Goal: Obtain resource: Download file/media

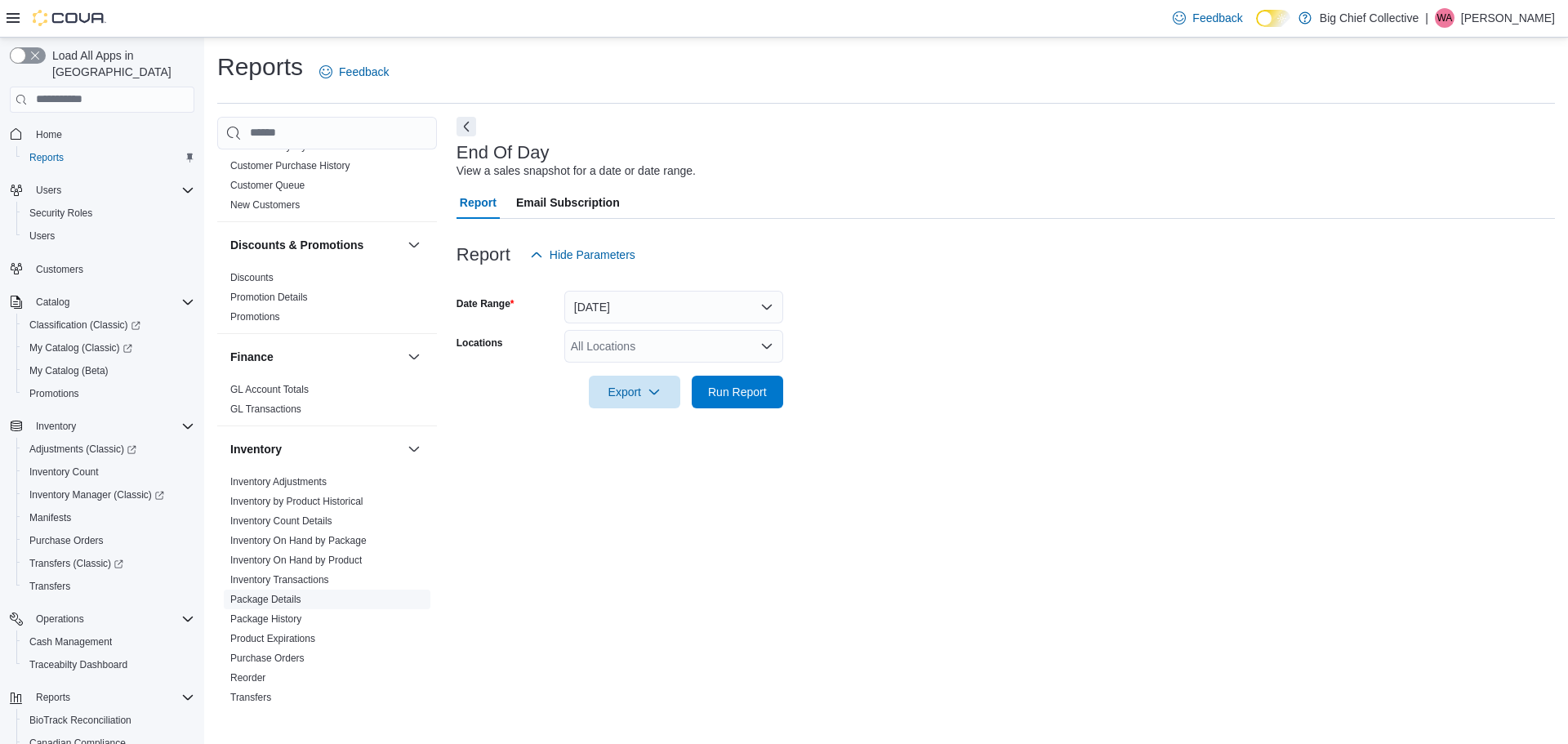
scroll to position [245, 0]
click at [325, 553] on link "Inventory On Hand by Product" at bounding box center [296, 558] width 132 height 12
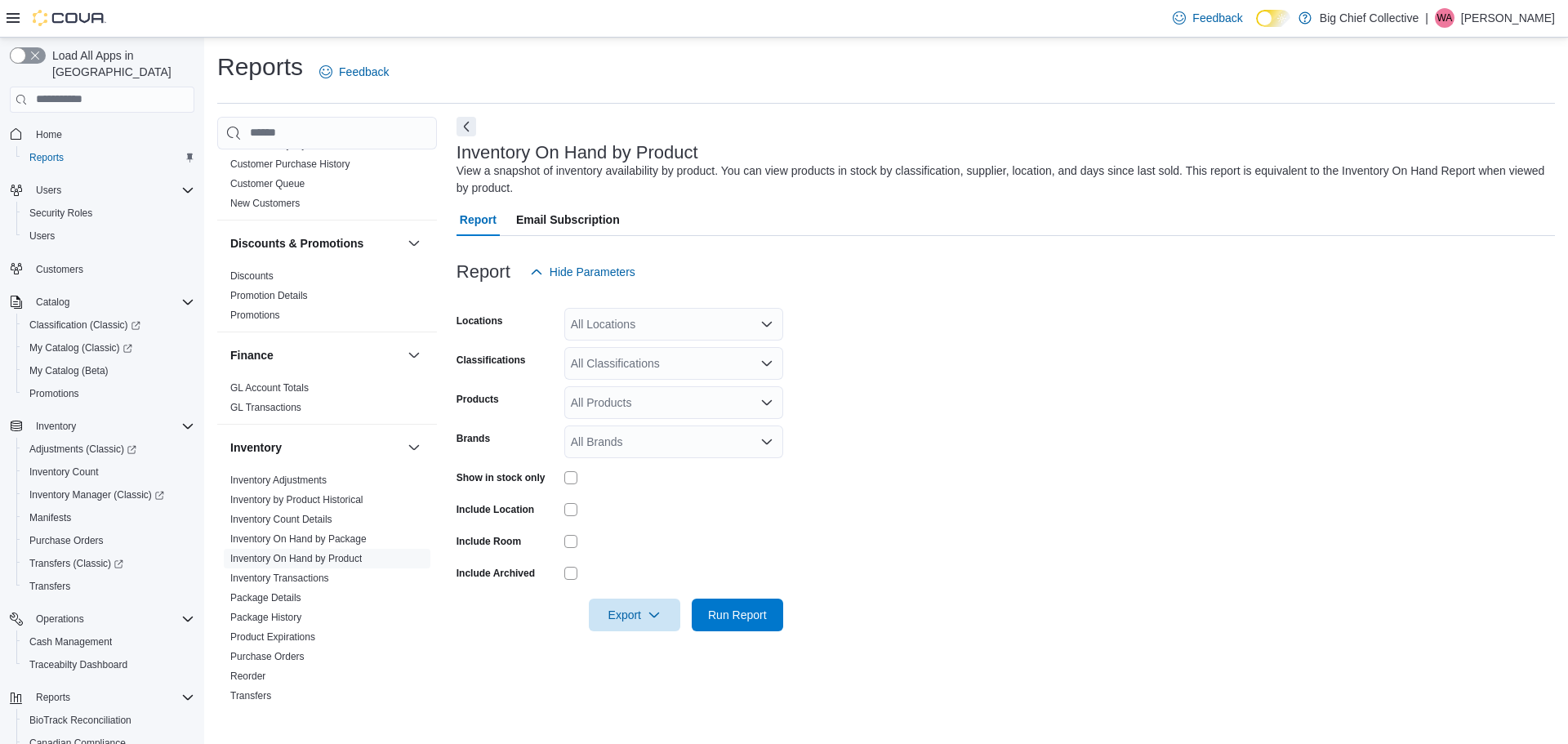
click at [649, 335] on div "All Locations" at bounding box center [673, 323] width 219 height 33
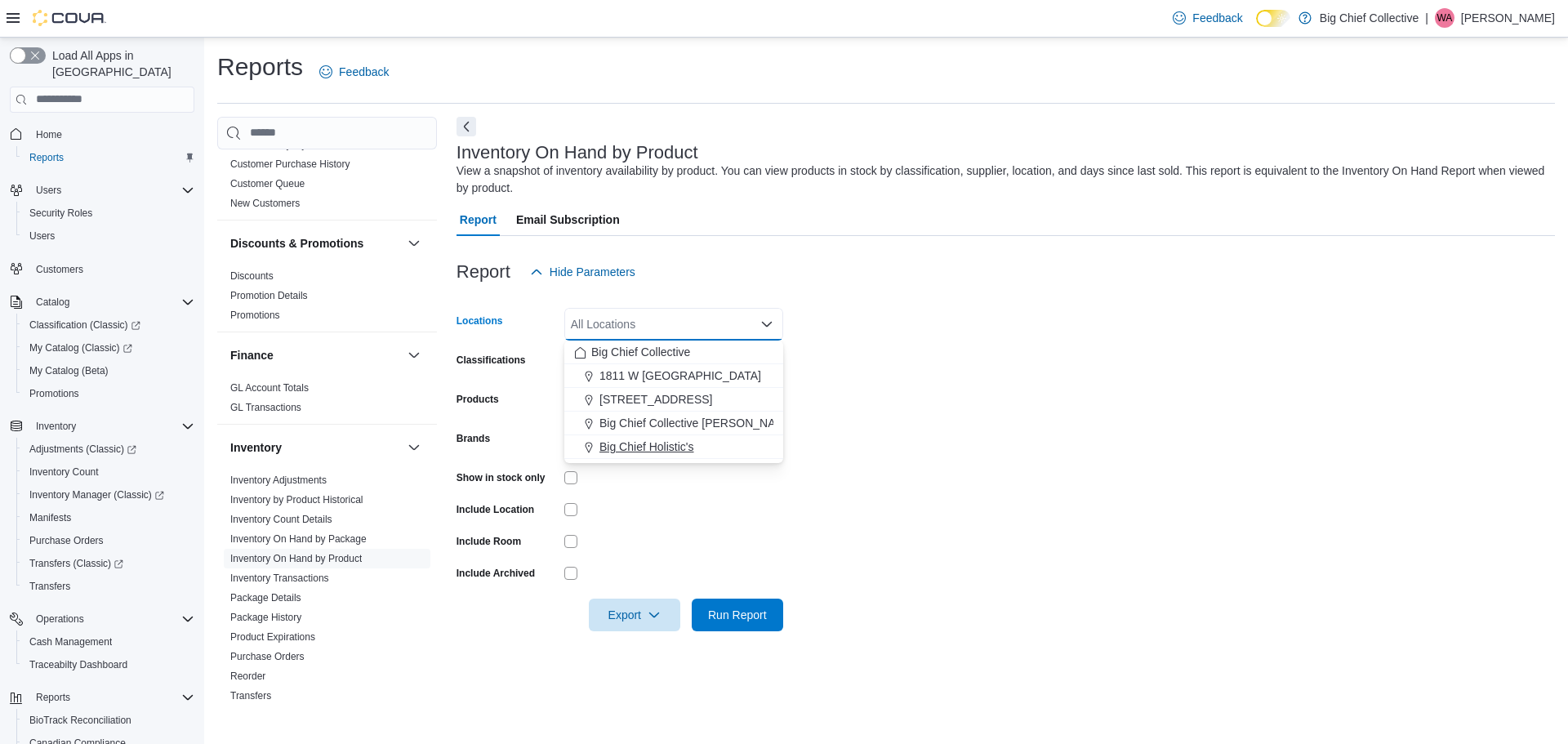
click at [672, 436] on button "Big Chief Holistic's" at bounding box center [673, 447] width 219 height 24
click at [912, 281] on div "Report Hide Parameters" at bounding box center [1005, 272] width 1098 height 33
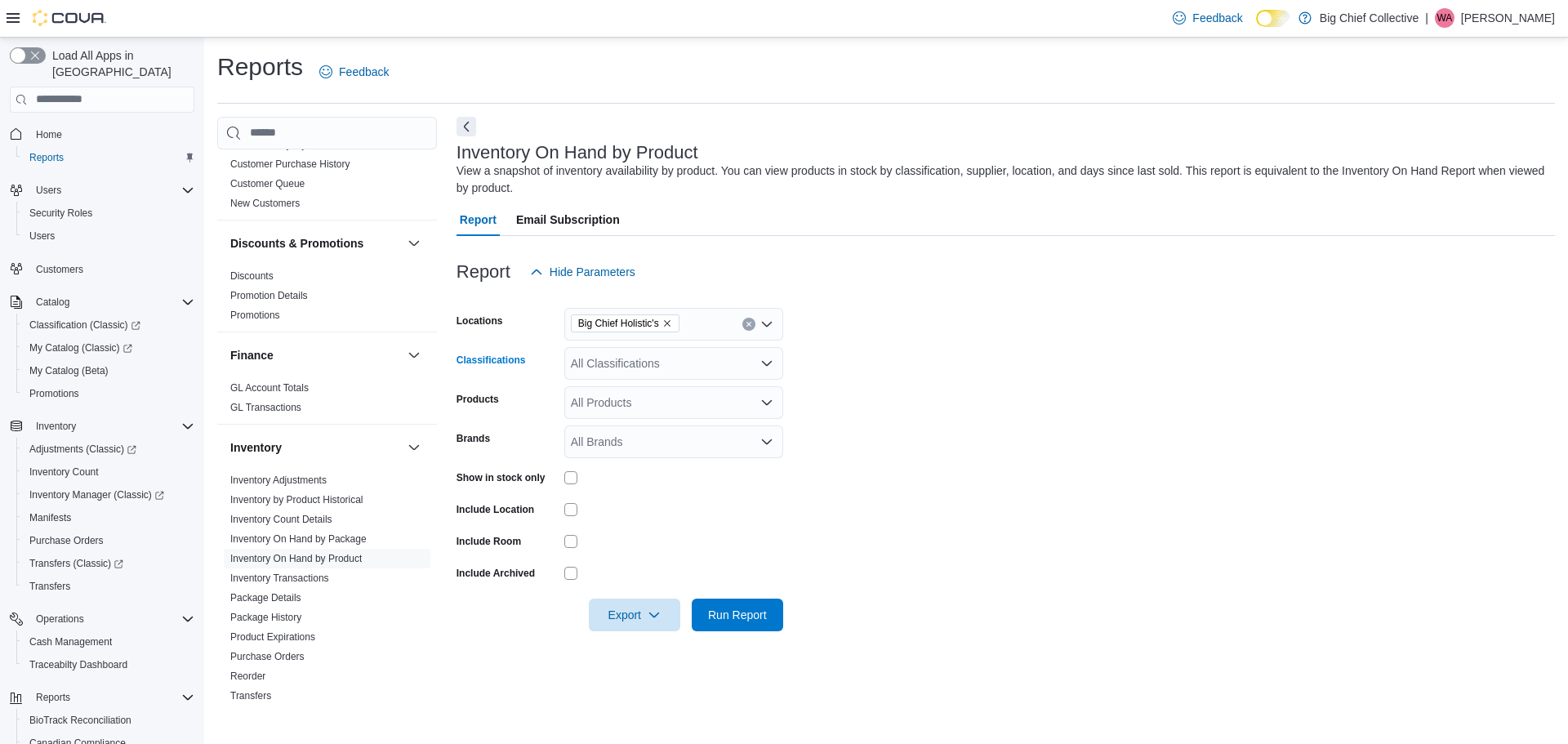
click at [603, 371] on div "All Classifications" at bounding box center [673, 363] width 219 height 33
click at [614, 418] on span "Flower" at bounding box center [616, 415] width 35 height 16
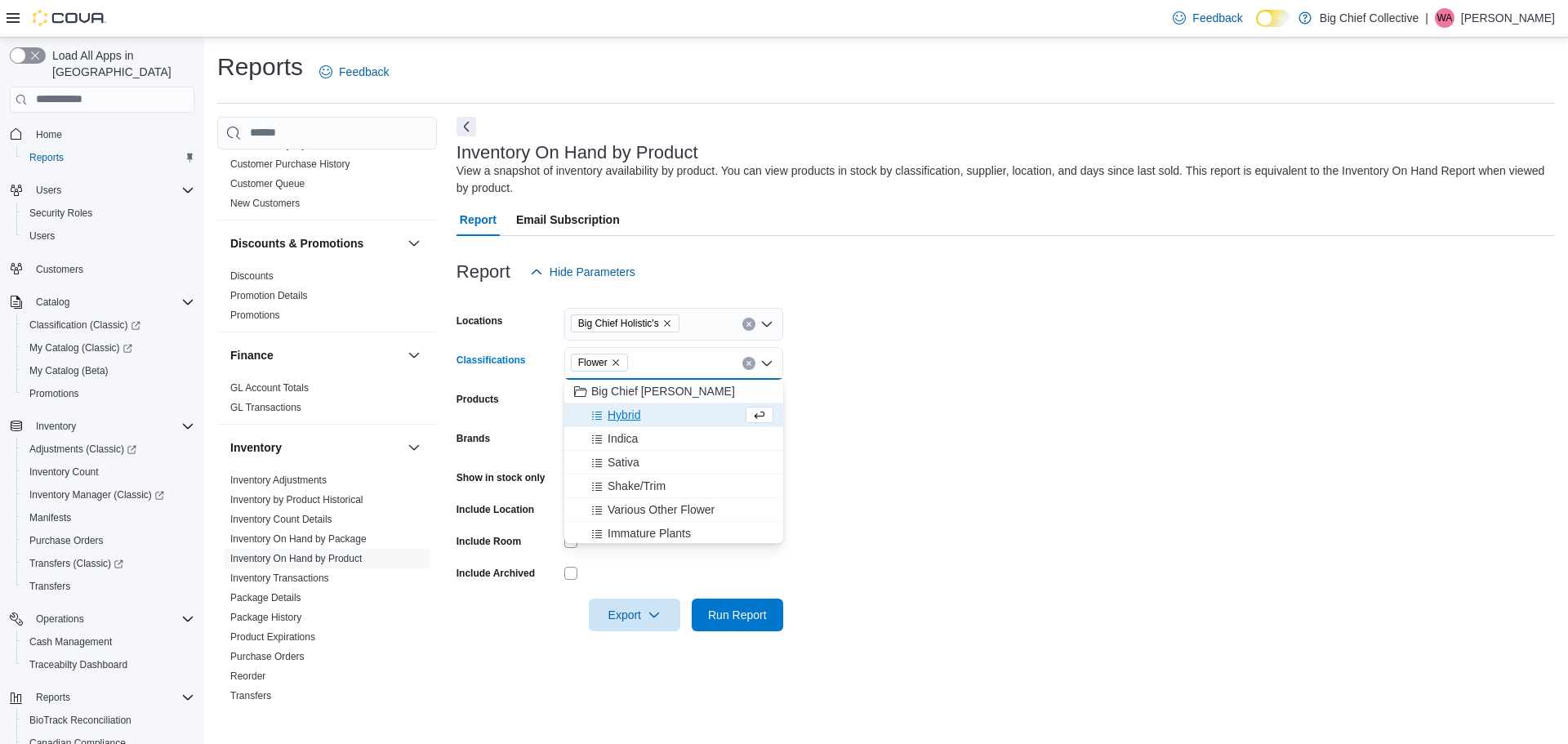
click at [1010, 330] on form "Locations Big Chief Holistic's Classifications Flower Combo box. Selected. Flow…" at bounding box center [1005, 460] width 1098 height 343
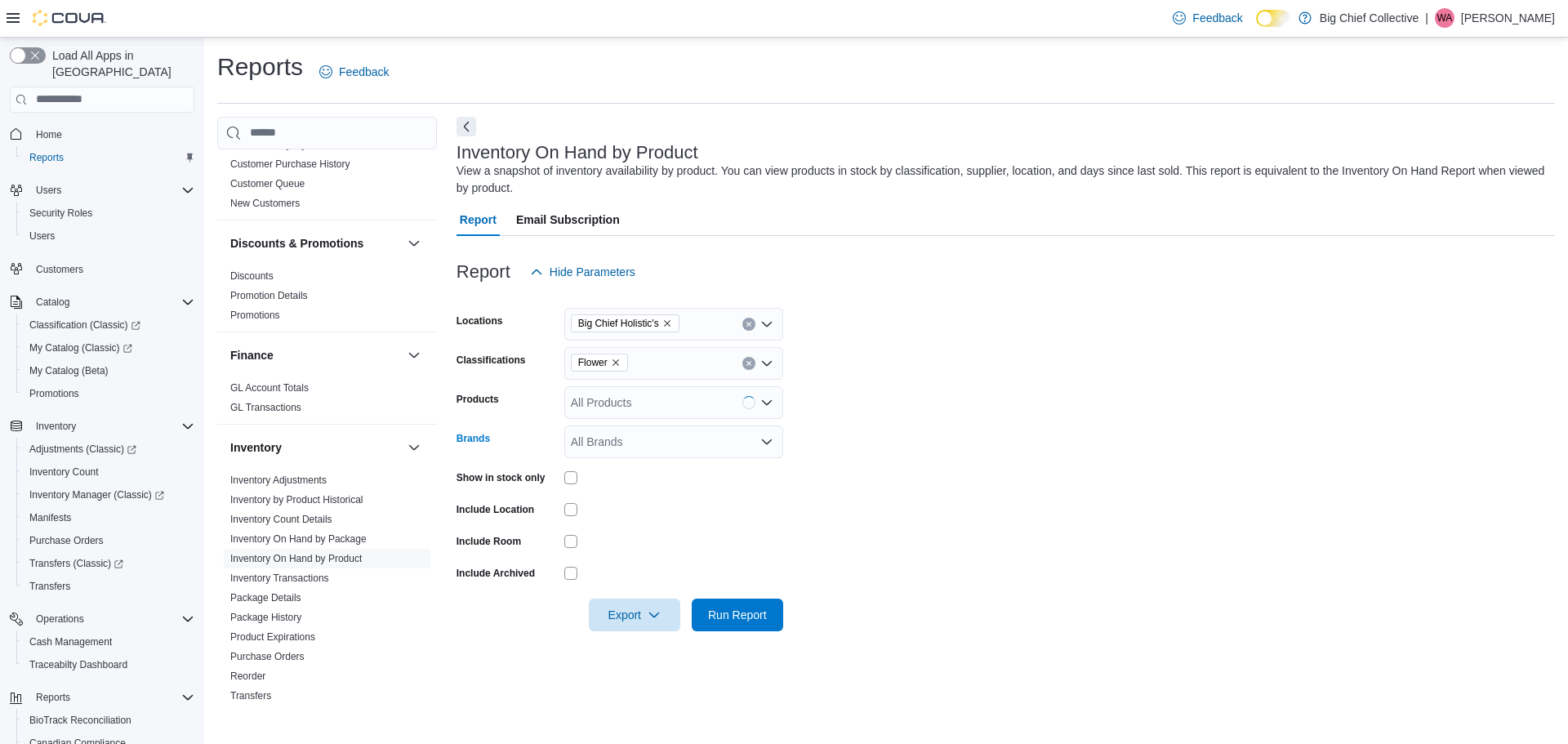
click at [639, 429] on div "All Brands" at bounding box center [673, 441] width 219 height 33
click at [986, 437] on form "Locations Big Chief Holistic's Classifications Flower Products All Products Bra…" at bounding box center [1005, 460] width 1098 height 343
click at [648, 634] on div at bounding box center [1005, 641] width 1098 height 20
click at [646, 613] on span "Export" at bounding box center [634, 614] width 71 height 33
click at [629, 506] on button "Export to Excel" at bounding box center [637, 517] width 93 height 33
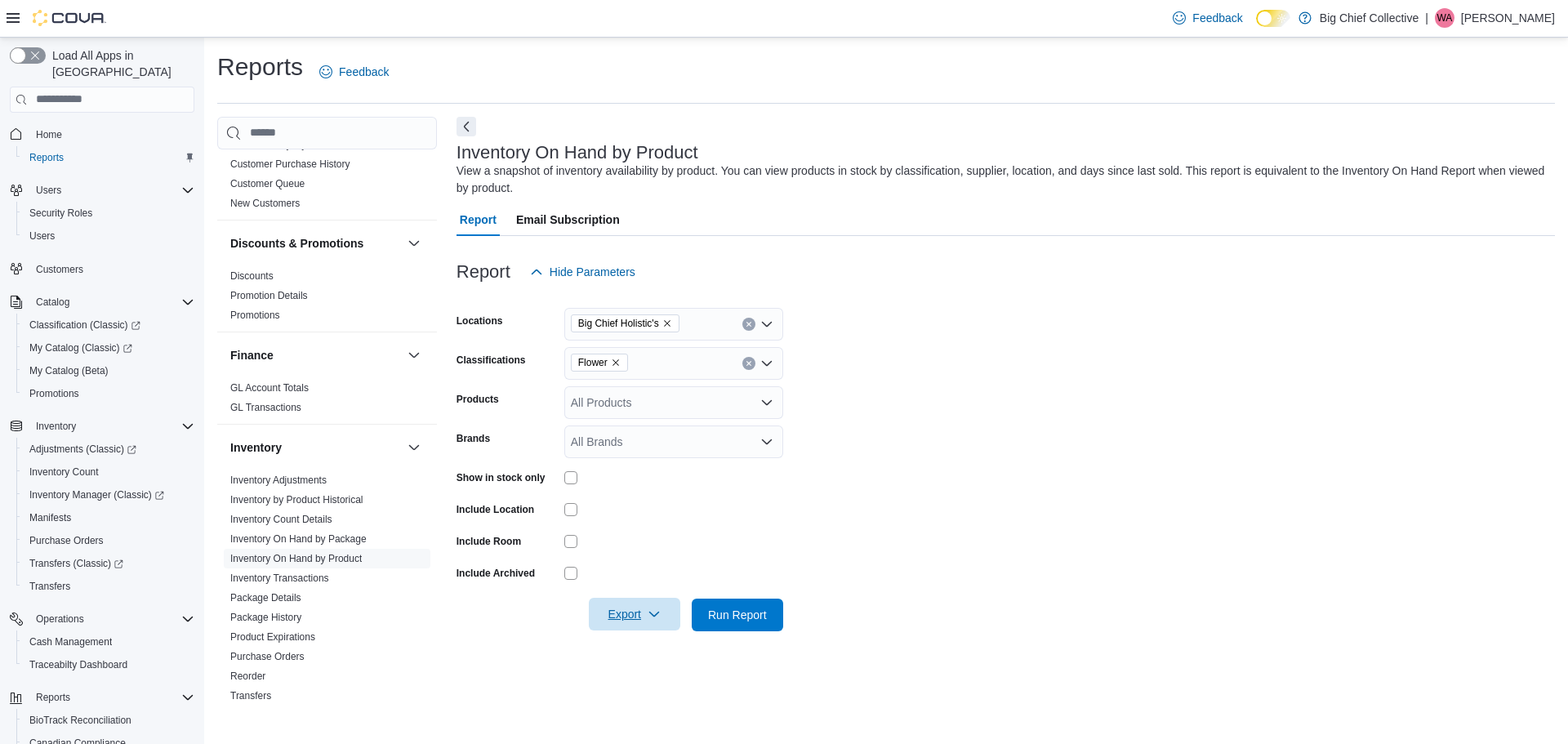
click at [652, 612] on icon "button" at bounding box center [654, 614] width 13 height 13
